Goal: Task Accomplishment & Management: Manage account settings

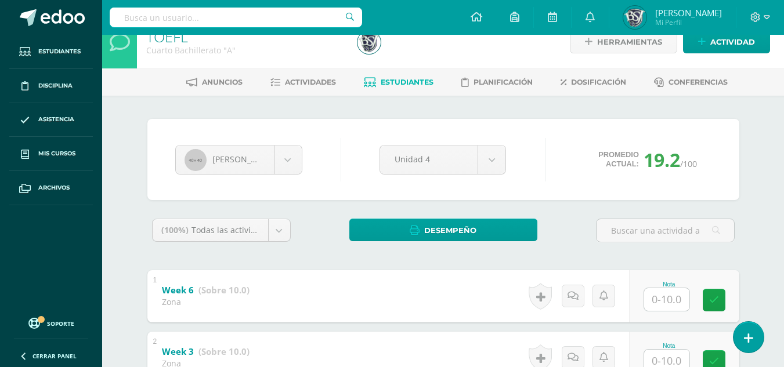
scroll to position [12, 0]
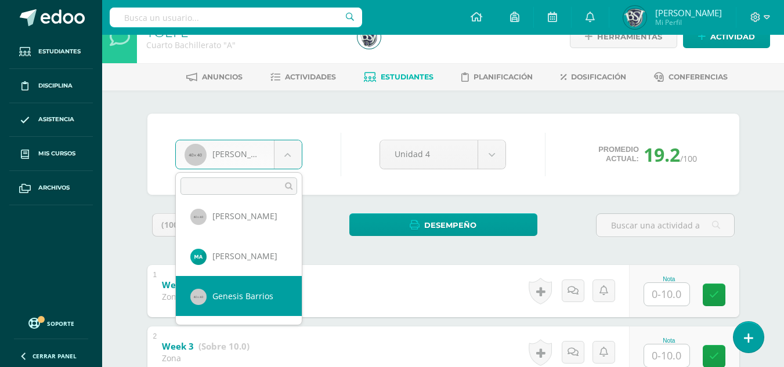
scroll to position [0, 0]
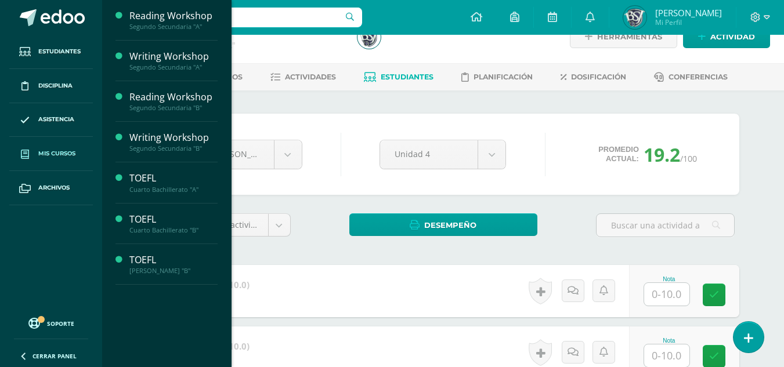
click at [144, 264] on div "TOEFL" at bounding box center [173, 260] width 88 height 13
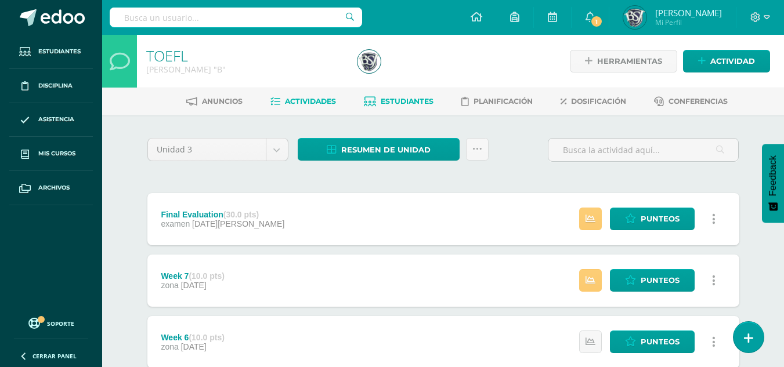
click at [415, 99] on span "Estudiantes" at bounding box center [407, 101] width 53 height 9
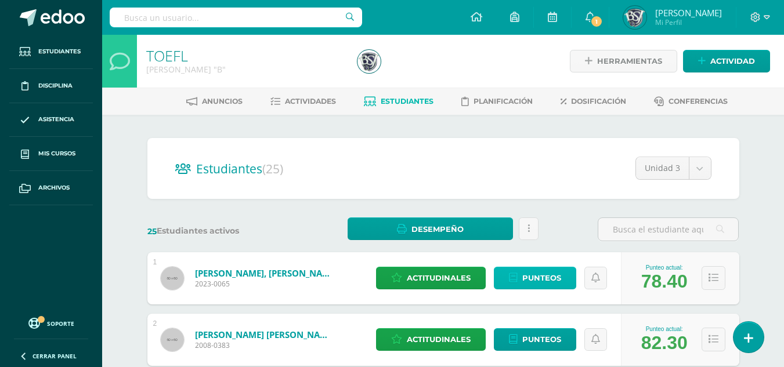
click at [525, 276] on span "Punteos" at bounding box center [541, 277] width 39 height 21
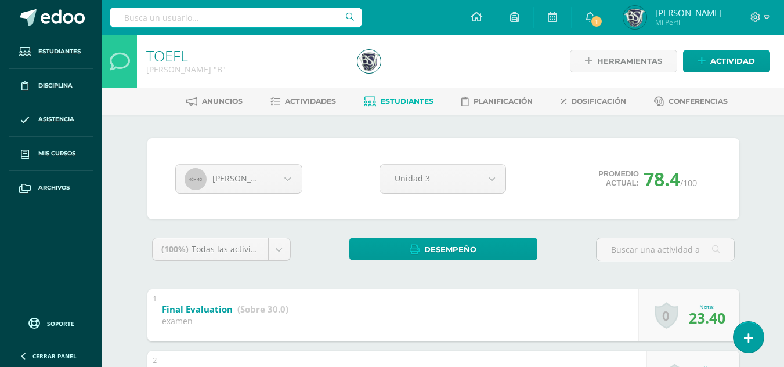
click at [291, 151] on div "[PERSON_NAME] [PERSON_NAME] [PERSON_NAME] [PERSON_NAME] [PERSON_NAME] [PERSON_N…" at bounding box center [443, 178] width 592 height 81
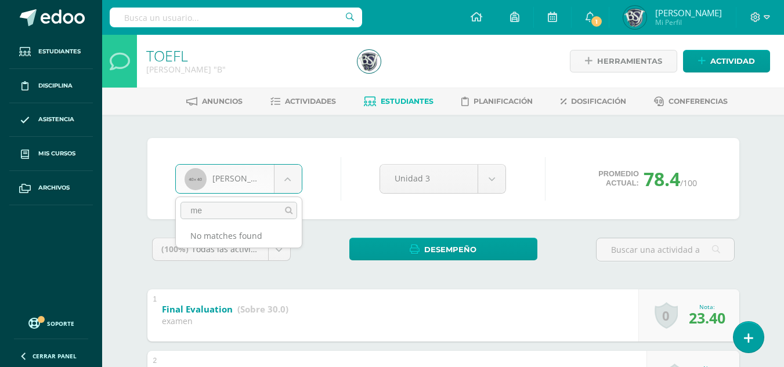
type input "m"
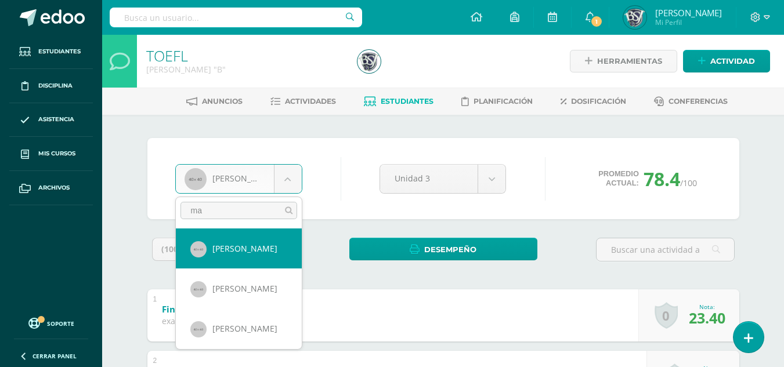
type input "m"
type input "s"
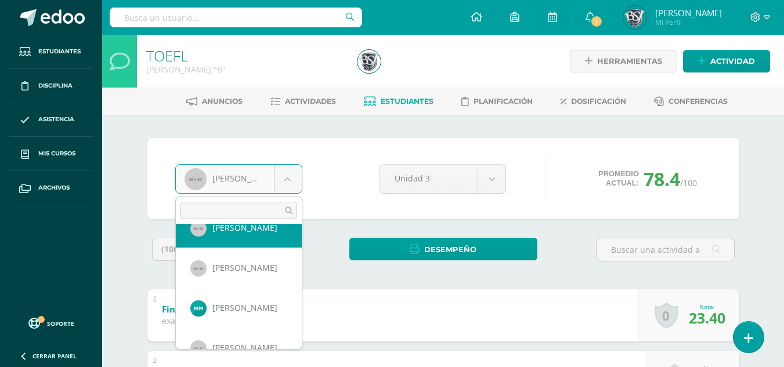
scroll to position [605, 0]
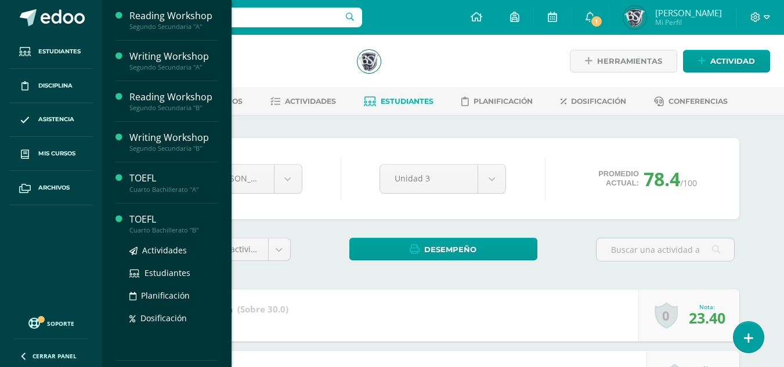
click at [153, 220] on div "TOEFL" at bounding box center [173, 219] width 88 height 13
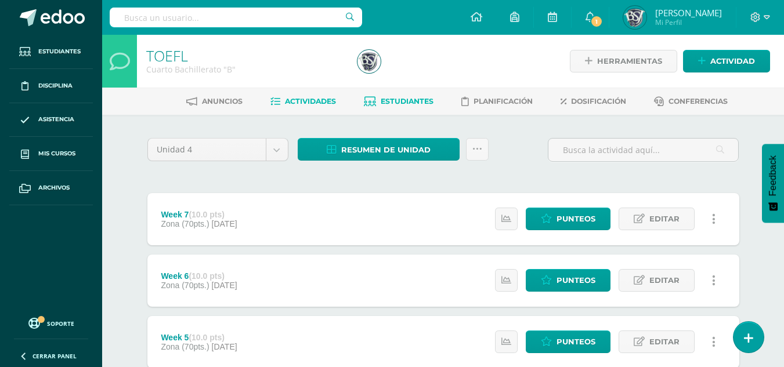
click at [398, 93] on link "Estudiantes" at bounding box center [399, 101] width 70 height 19
